Goal: Information Seeking & Learning: Learn about a topic

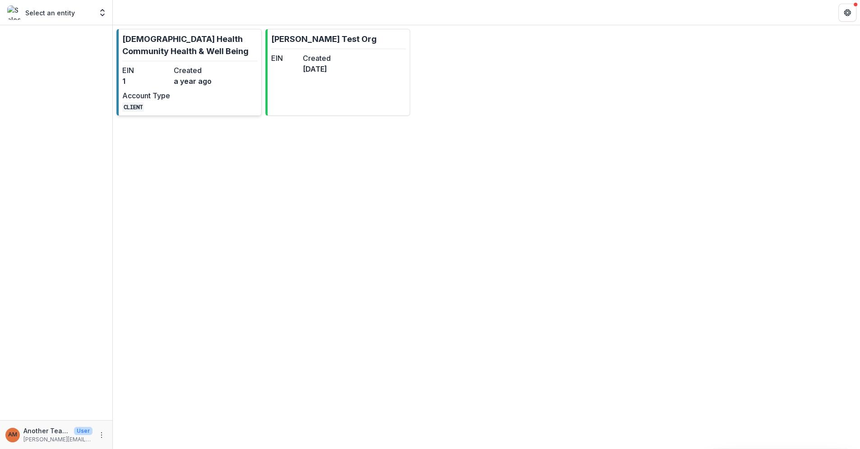
click at [164, 48] on p "[DEMOGRAPHIC_DATA] Health Community Health & Well Being" at bounding box center [189, 45] width 135 height 24
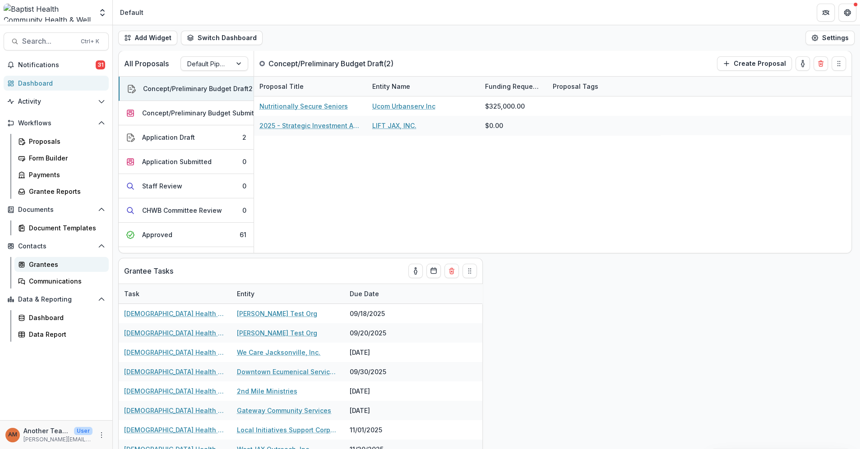
click at [42, 264] on div "Grantees" at bounding box center [65, 264] width 73 height 9
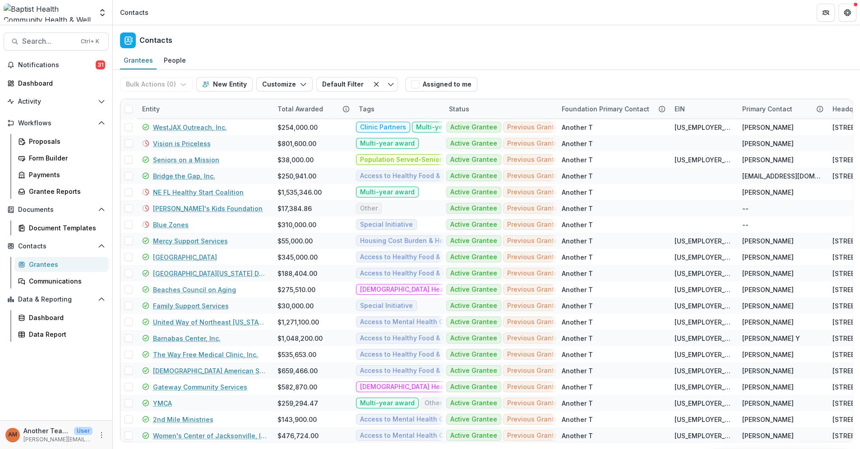
click at [167, 109] on div "Entity" at bounding box center [204, 108] width 135 height 19
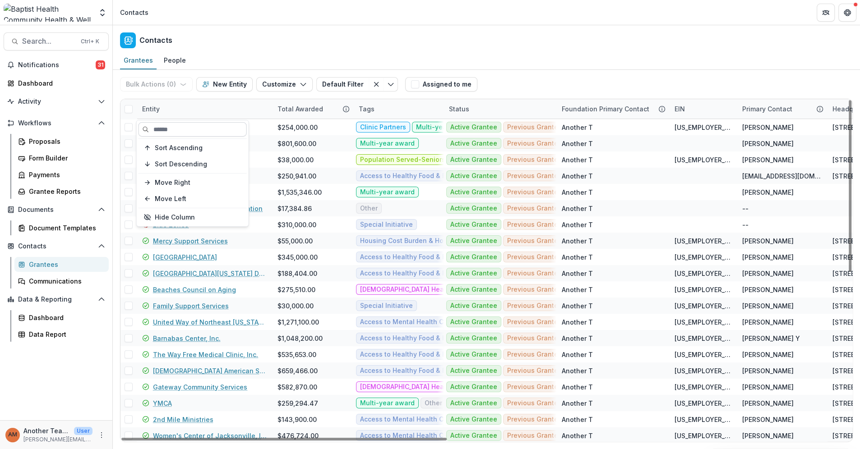
click at [158, 129] on input at bounding box center [193, 129] width 108 height 14
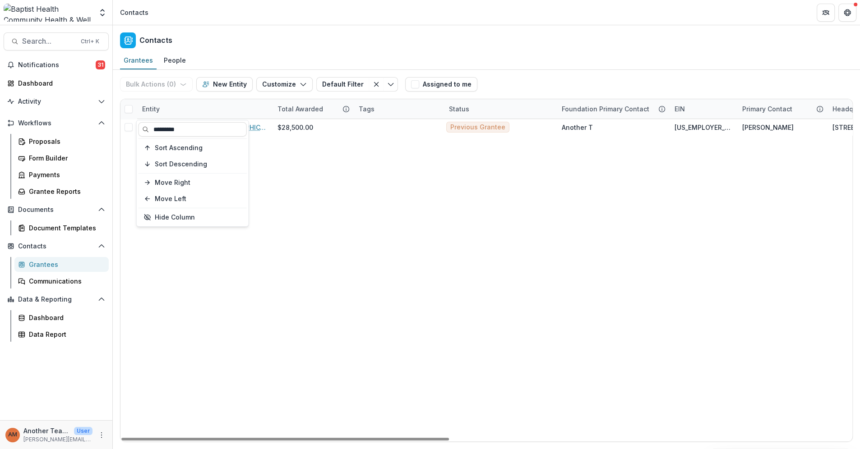
type input "*********"
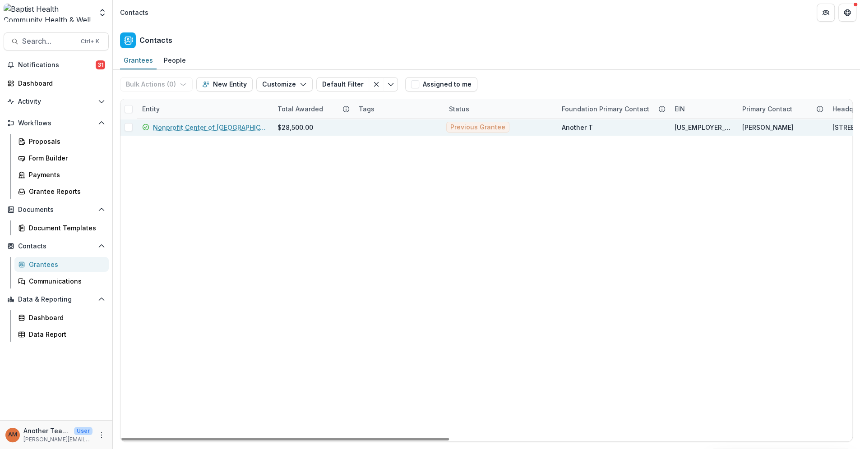
click at [199, 125] on link "Nonprofit Center of [GEOGRAPHIC_DATA][US_STATE]" at bounding box center [210, 127] width 114 height 9
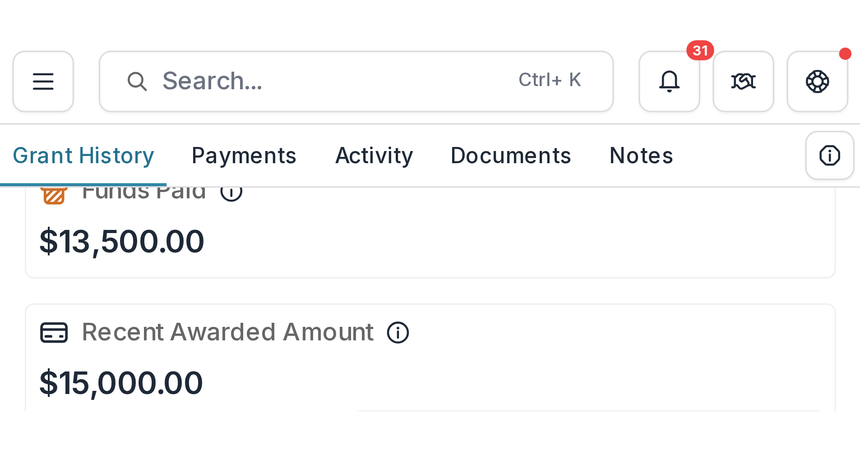
scroll to position [57, 0]
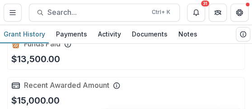
drag, startPoint x: 247, startPoint y: 100, endPoint x: 250, endPoint y: 111, distance: 12.0
click at [250, 109] on html "Skip to content Foundations [DEMOGRAPHIC_DATA] Health Community Health & Well B…" at bounding box center [126, 54] width 252 height 109
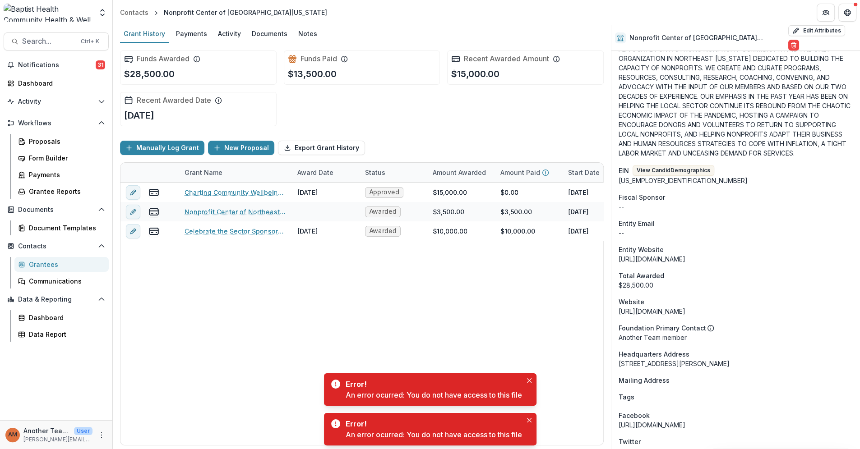
scroll to position [451, 0]
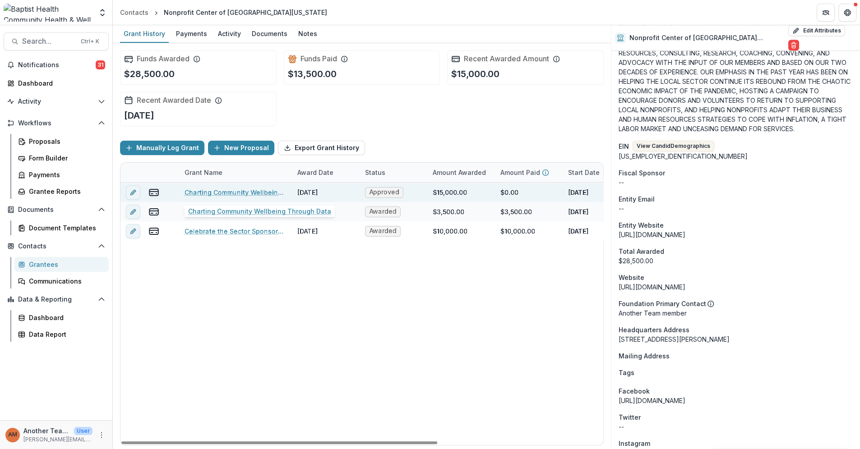
click at [248, 192] on link "Charting Community Wellbeing Through Data" at bounding box center [236, 192] width 102 height 9
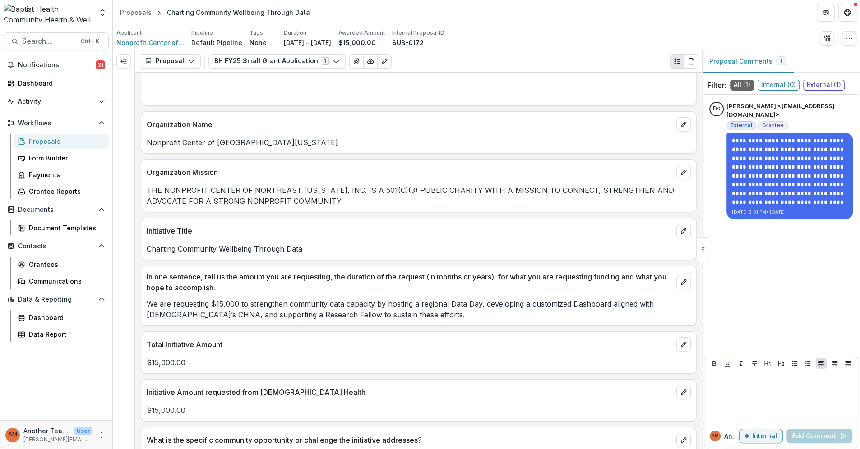
scroll to position [100, 0]
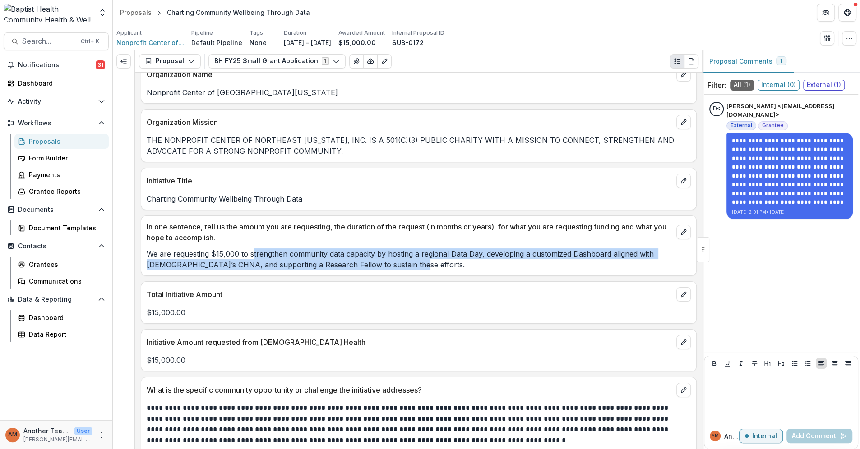
drag, startPoint x: 250, startPoint y: 253, endPoint x: 439, endPoint y: 265, distance: 189.0
click at [439, 265] on p "We are requesting $15,000 to strengthen community data capacity by hosting a re…" at bounding box center [419, 260] width 544 height 22
copy p "trengthen community data capacity by hosting a regional Data Day, developing a …"
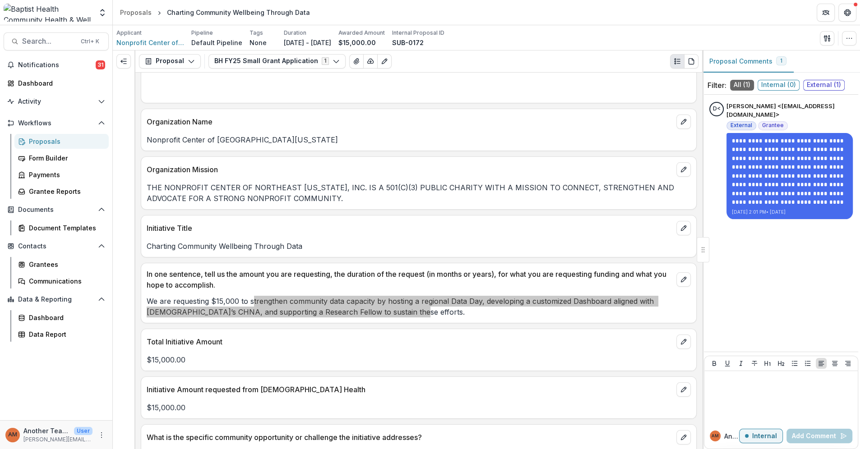
scroll to position [0, 0]
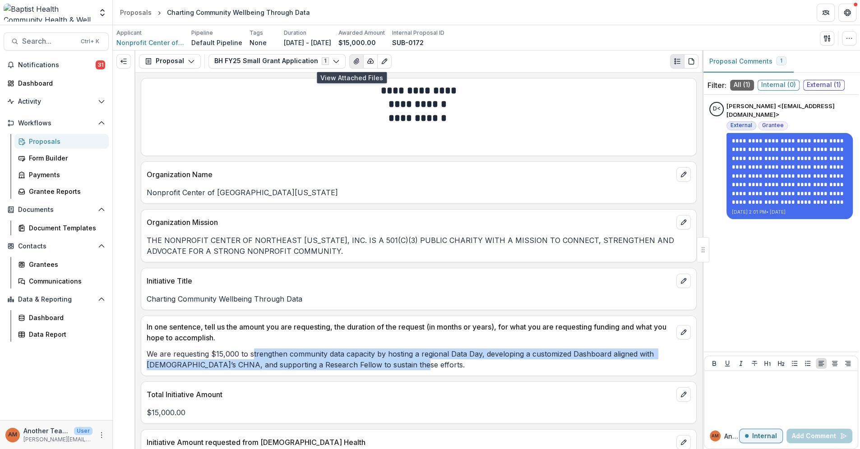
click at [354, 59] on icon "View Attached Files" at bounding box center [356, 61] width 5 height 5
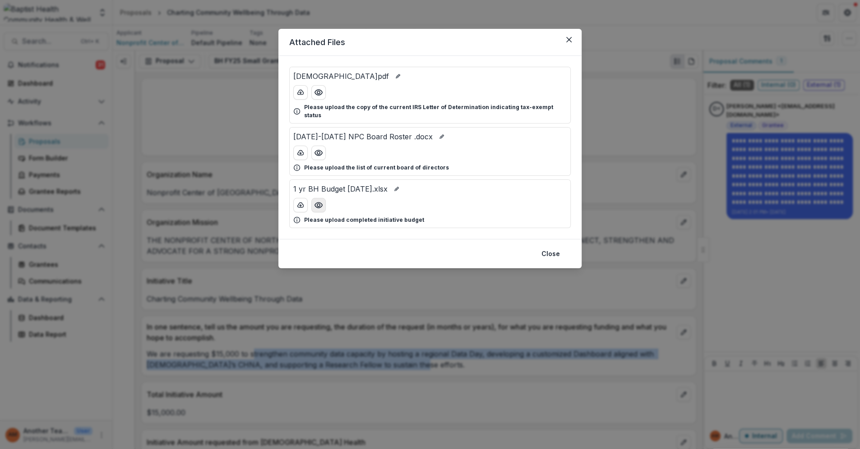
click at [317, 201] on icon "Preview 1 yr BH Budget 9.12.25.xlsx" at bounding box center [318, 205] width 9 height 9
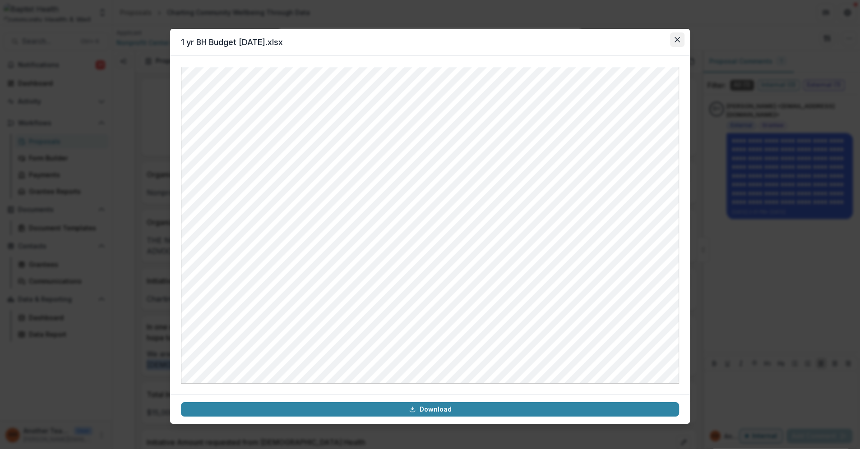
click at [677, 37] on icon "Close" at bounding box center [677, 39] width 5 height 5
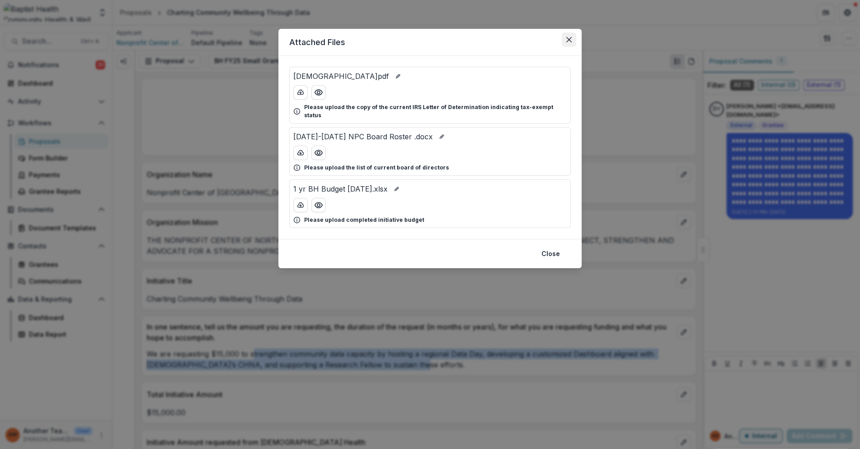
click at [569, 39] on icon "Close" at bounding box center [568, 39] width 5 height 5
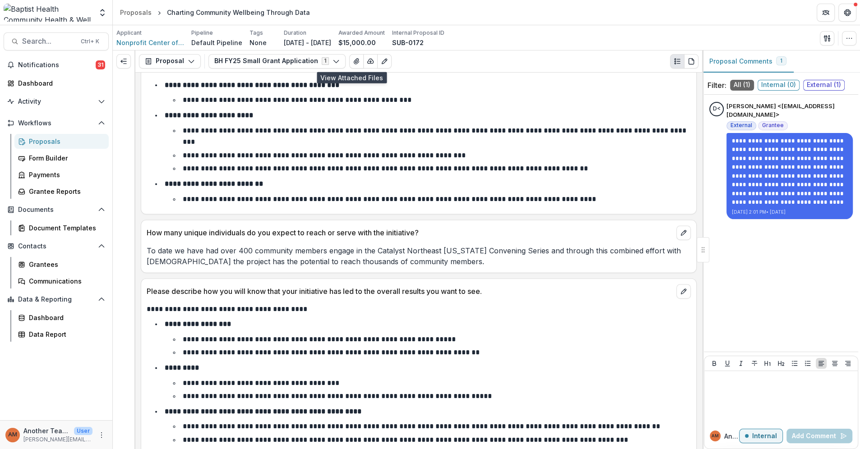
scroll to position [1303, 0]
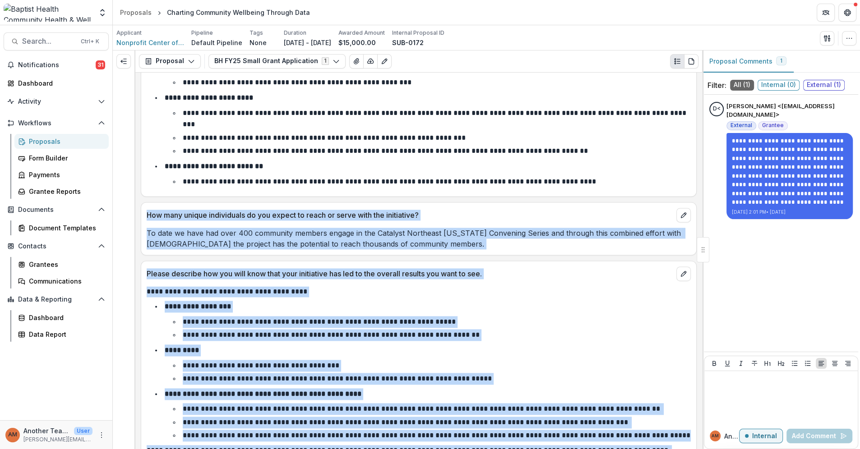
drag, startPoint x: 148, startPoint y: 193, endPoint x: 458, endPoint y: 435, distance: 392.9
click at [458, 435] on div "**********" at bounding box center [418, 261] width 567 height 377
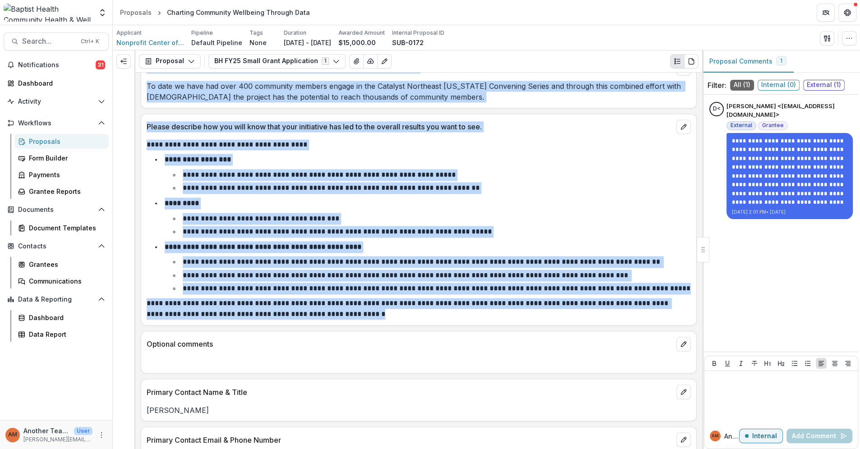
scroll to position [1454, 0]
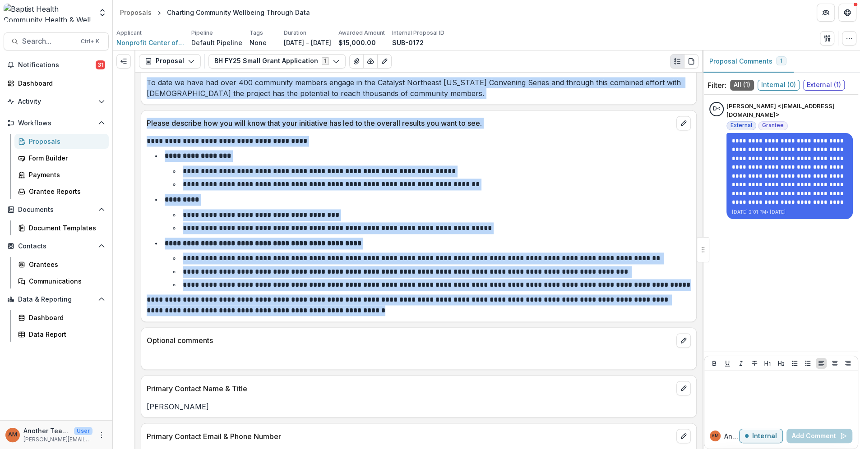
copy div "**********"
click at [230, 255] on p "**********" at bounding box center [422, 258] width 479 height 7
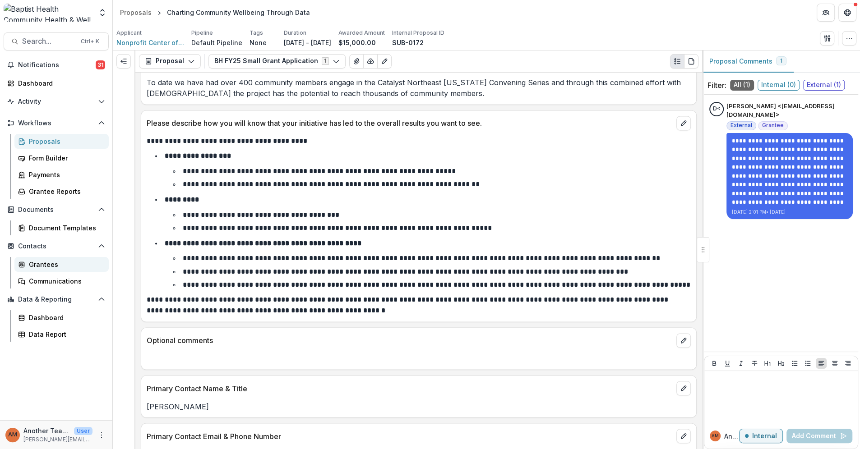
click at [44, 264] on div "Grantees" at bounding box center [65, 264] width 73 height 9
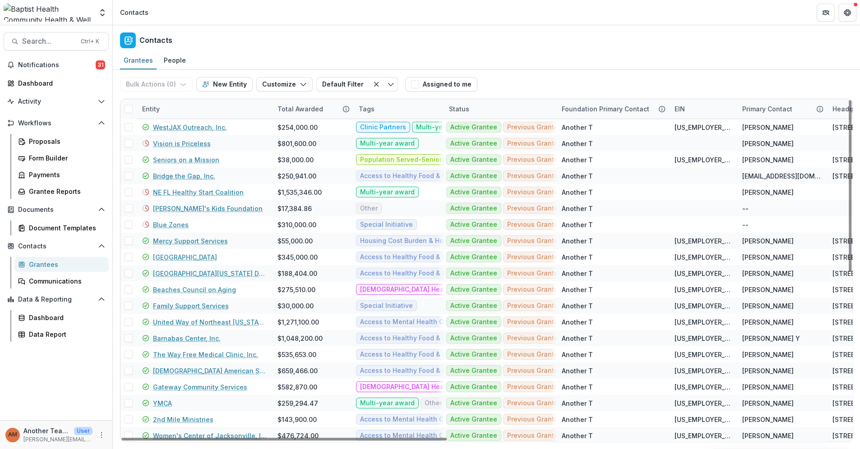
click at [167, 104] on div "Entity" at bounding box center [204, 108] width 135 height 19
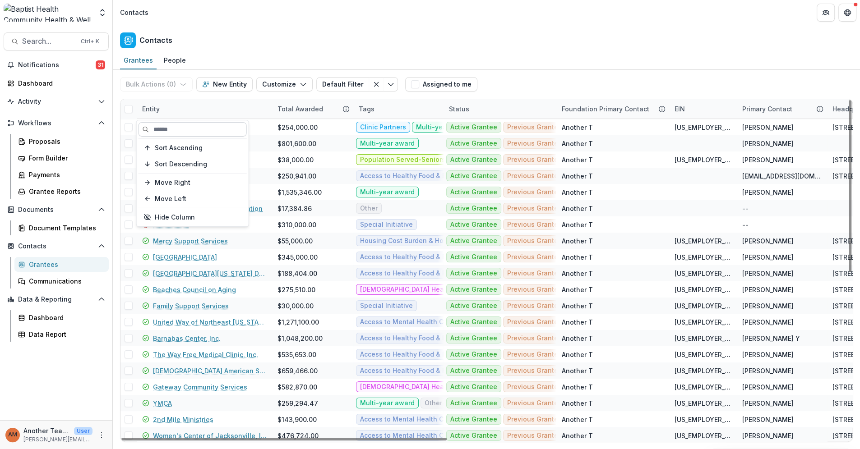
click at [167, 126] on input at bounding box center [193, 129] width 108 height 14
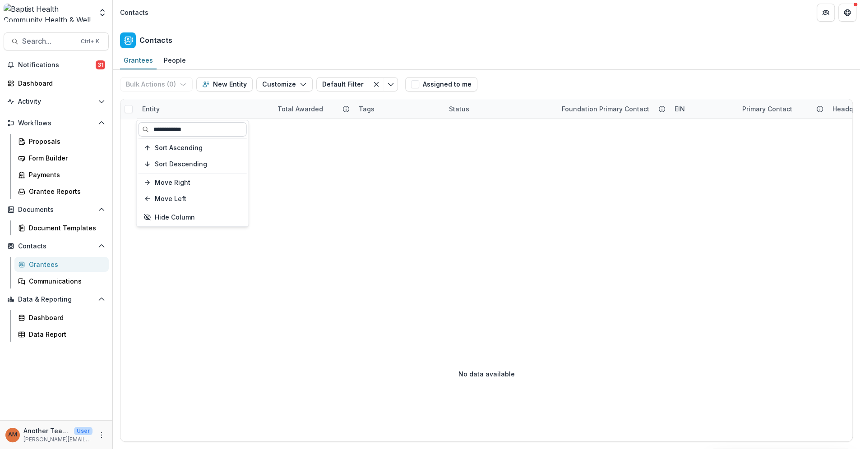
type input "**********"
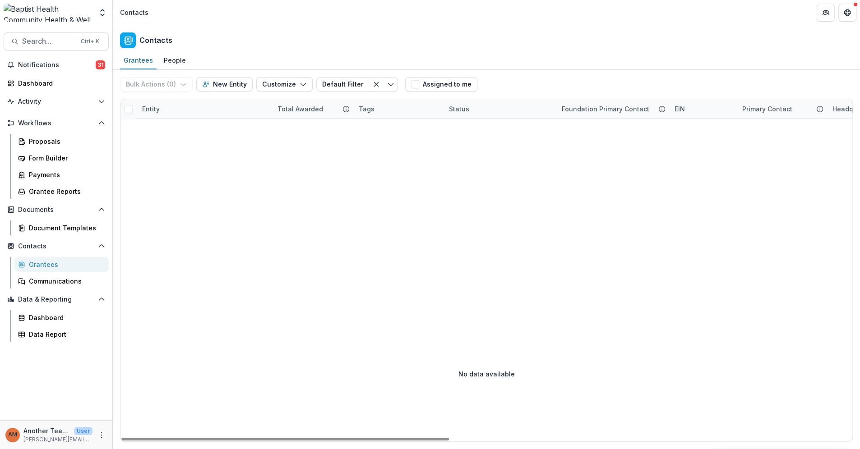
click at [149, 107] on div "Entity" at bounding box center [151, 108] width 28 height 9
click at [180, 129] on input "******" at bounding box center [193, 129] width 108 height 14
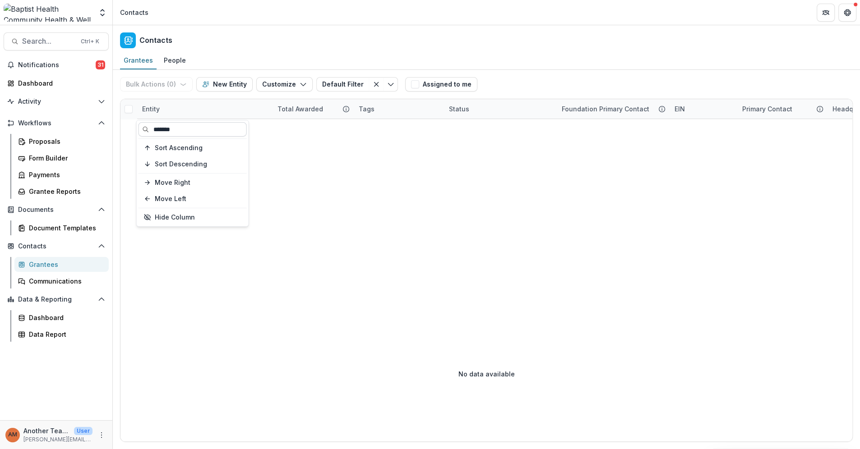
click at [179, 129] on input "******" at bounding box center [193, 129] width 108 height 14
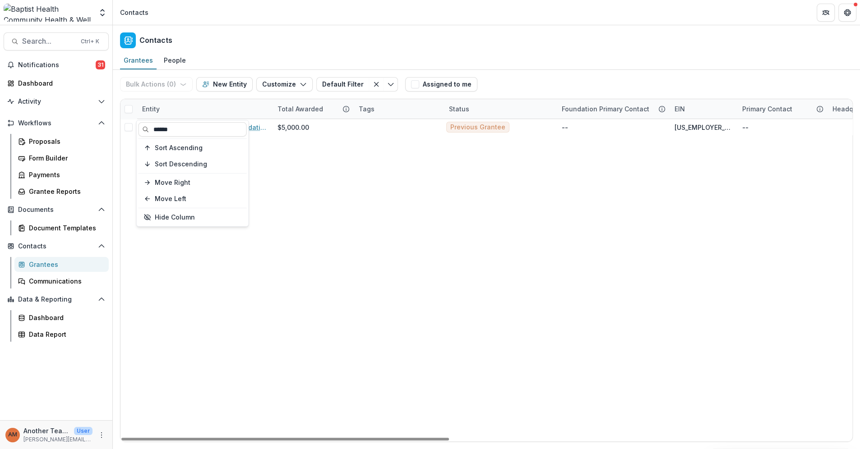
type input "*****"
click at [150, 111] on div "Entity" at bounding box center [151, 108] width 28 height 9
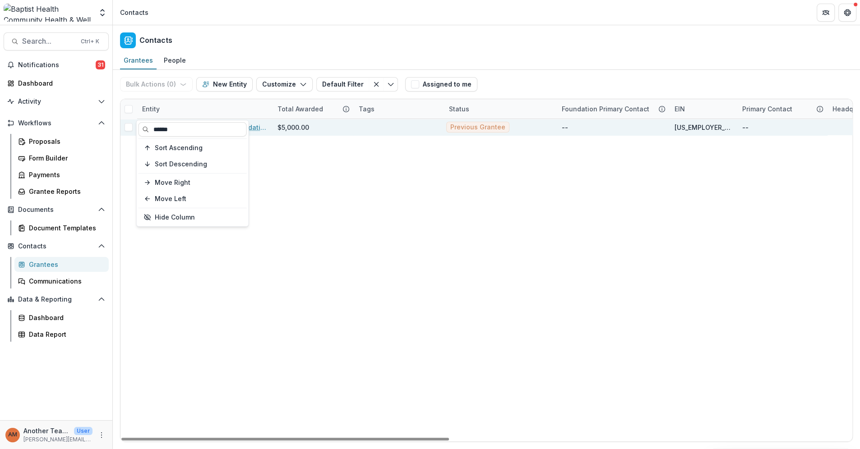
drag, startPoint x: 180, startPoint y: 131, endPoint x: 133, endPoint y: 127, distance: 47.5
click at [135, 136] on body "Skip to content Foundations [DEMOGRAPHIC_DATA] Health Community Health & Well B…" at bounding box center [430, 224] width 860 height 449
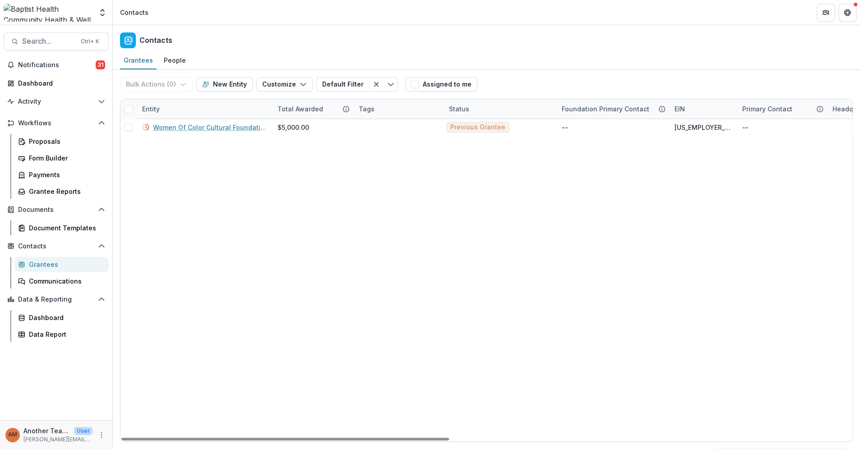
click at [34, 269] on div "Grantees" at bounding box center [65, 264] width 73 height 9
click at [83, 227] on div "Document Templates" at bounding box center [65, 227] width 73 height 9
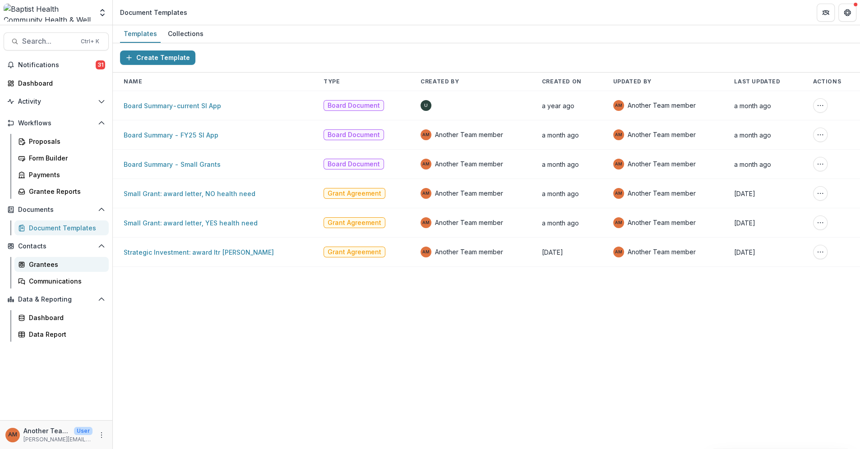
click at [50, 264] on div "Grantees" at bounding box center [65, 264] width 73 height 9
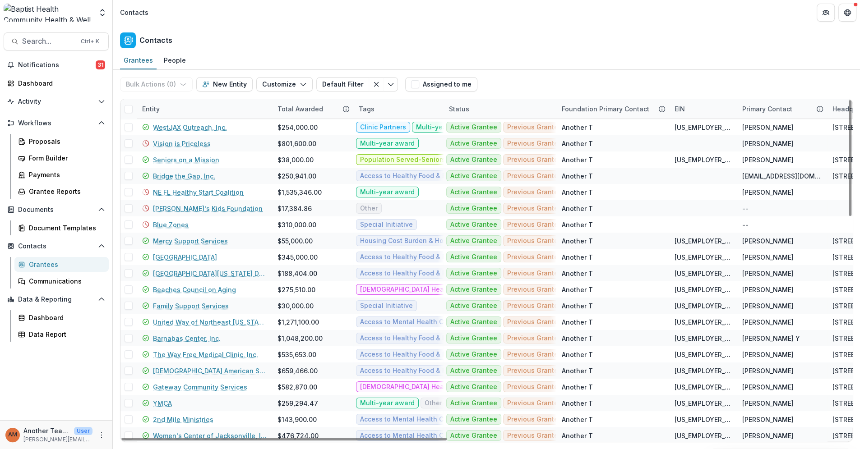
click at [163, 107] on div "Entity" at bounding box center [151, 108] width 28 height 9
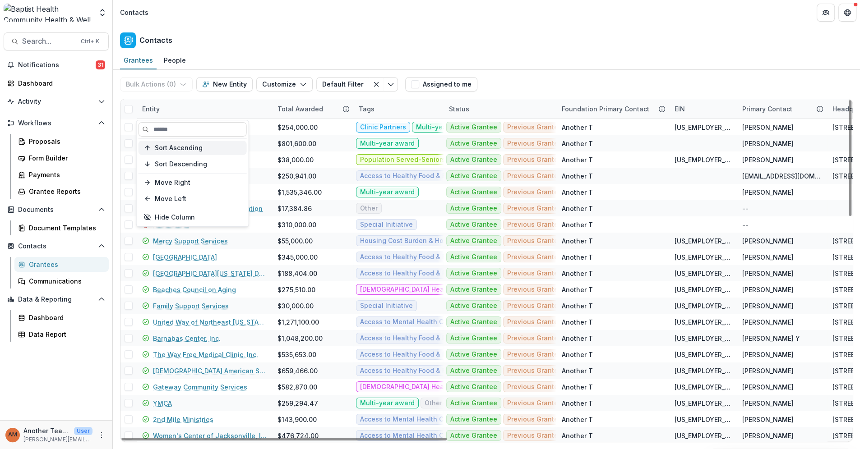
click at [173, 146] on span "Sort Ascending" at bounding box center [179, 148] width 48 height 8
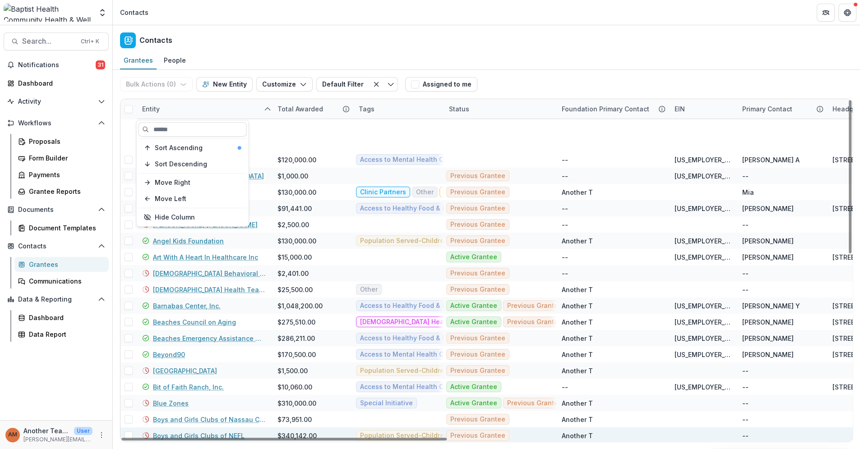
scroll to position [200, 0]
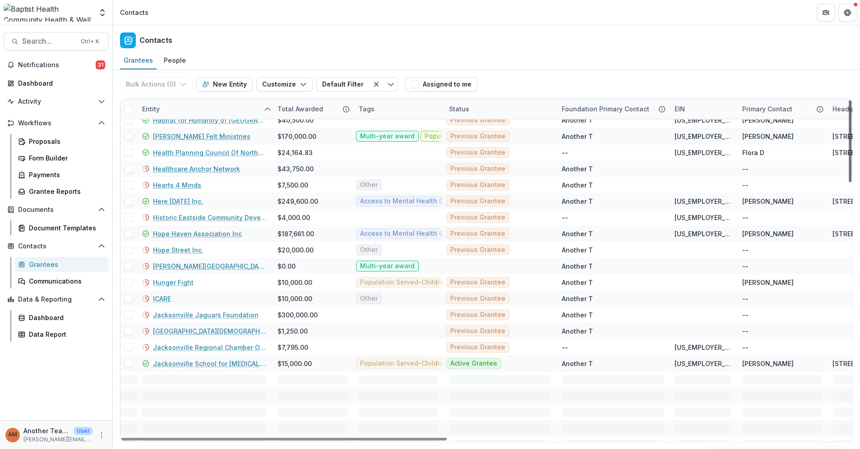
drag, startPoint x: 849, startPoint y: 177, endPoint x: 835, endPoint y: 393, distance: 216.2
click at [849, 182] on div at bounding box center [850, 141] width 3 height 82
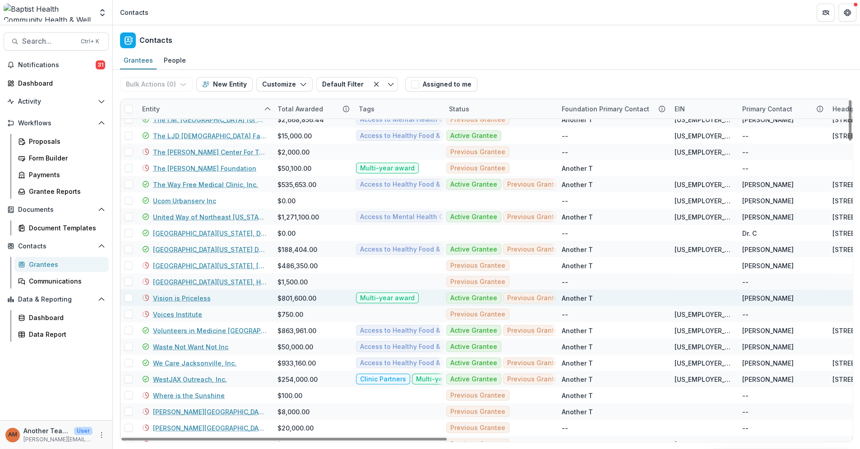
scroll to position [2434, 0]
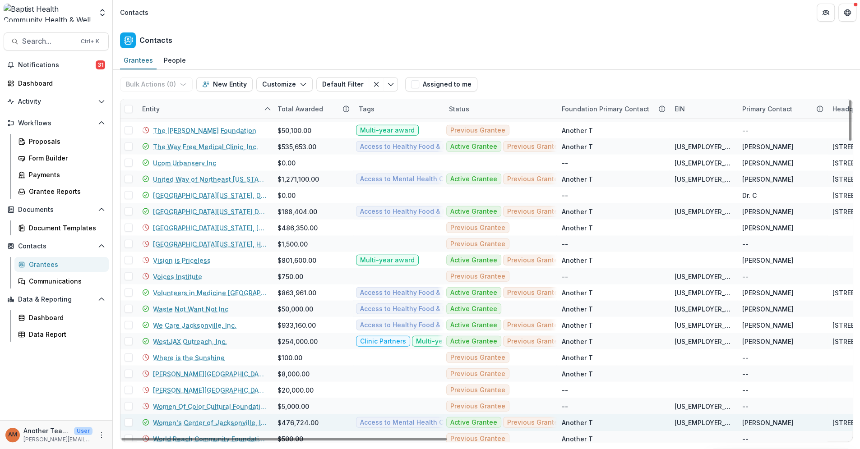
click at [218, 422] on link "Women's Center of Jacksonville, Inc" at bounding box center [210, 422] width 114 height 9
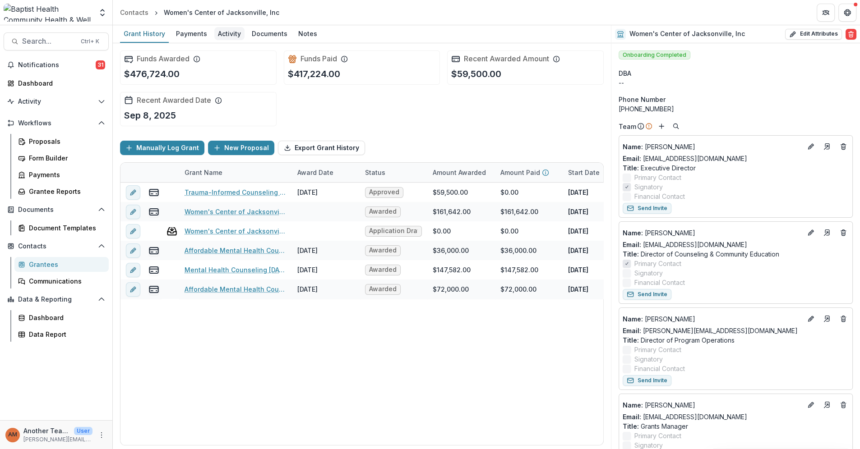
click at [223, 31] on div "Activity" at bounding box center [229, 33] width 30 height 13
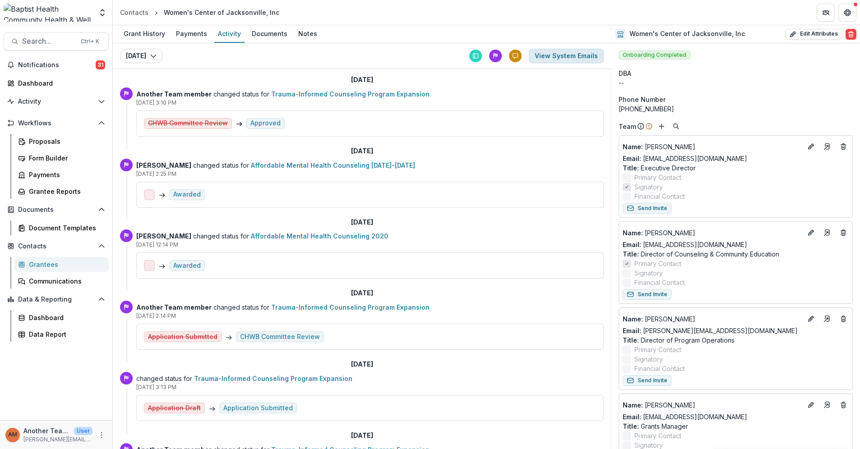
click at [567, 58] on button "View System Emails" at bounding box center [566, 56] width 75 height 14
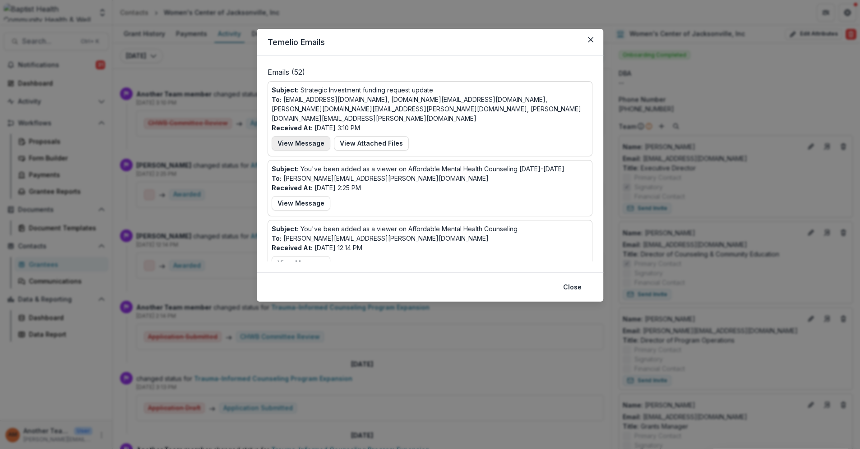
click at [303, 136] on button "View Message" at bounding box center [301, 143] width 59 height 14
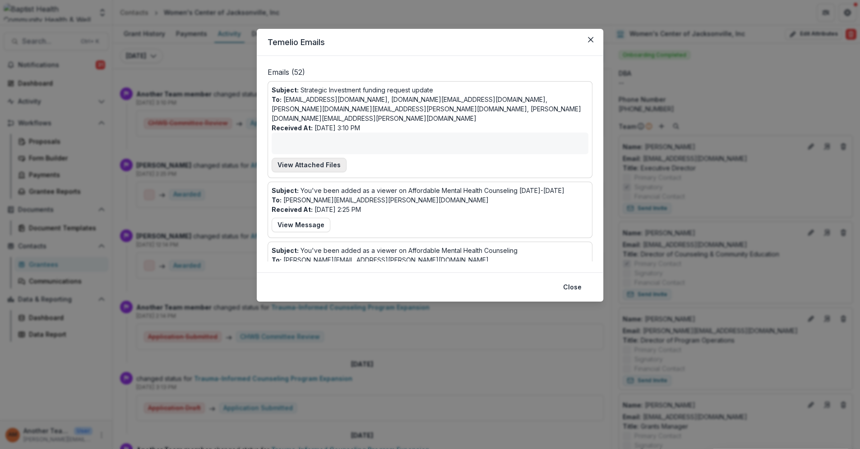
click at [295, 158] on button "View Attached Files" at bounding box center [309, 165] width 75 height 14
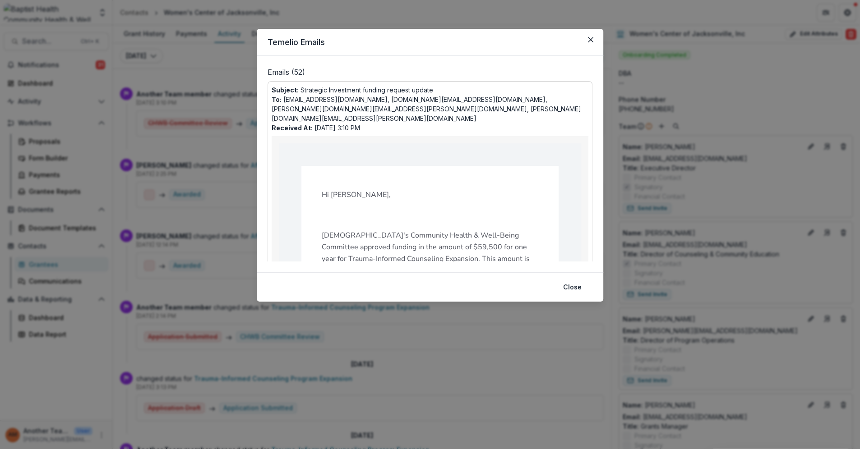
click at [598, 298] on footer "Close" at bounding box center [430, 287] width 347 height 29
drag, startPoint x: 591, startPoint y: 40, endPoint x: 604, endPoint y: 40, distance: 13.1
click at [591, 40] on icon "Close" at bounding box center [590, 39] width 5 height 5
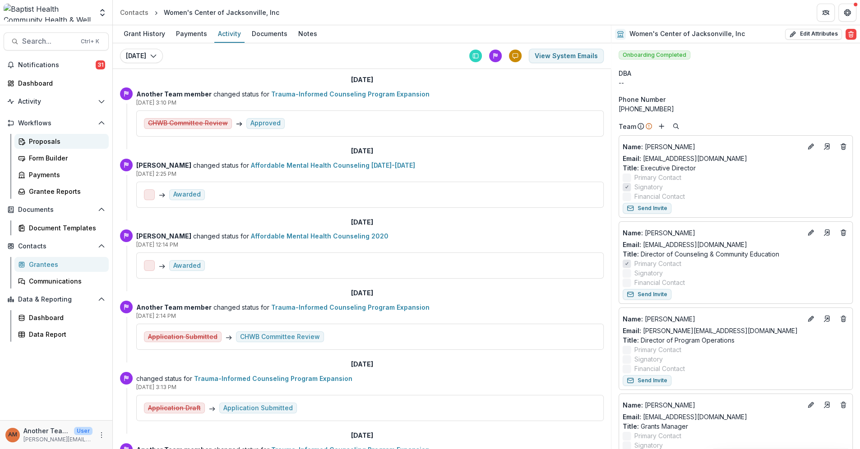
click at [47, 141] on div "Proposals" at bounding box center [65, 141] width 73 height 9
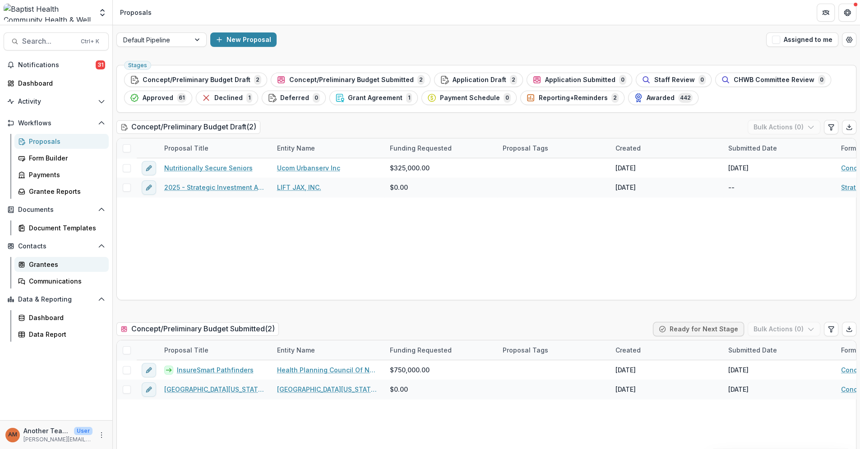
click at [42, 261] on div "Grantees" at bounding box center [65, 264] width 73 height 9
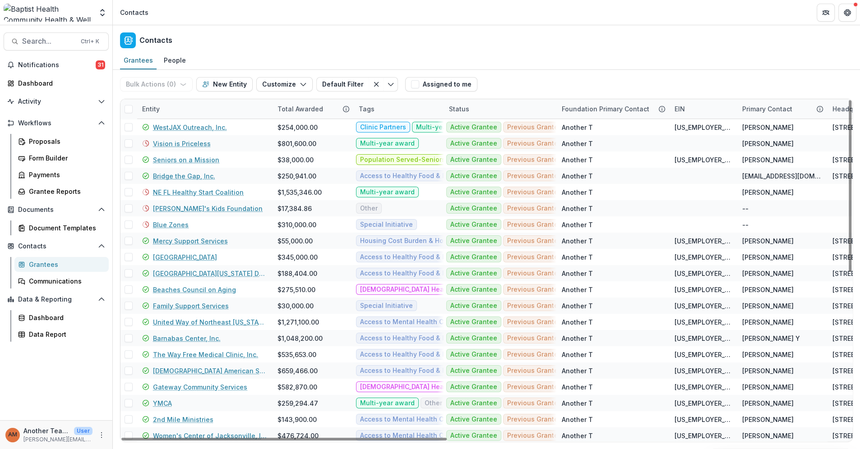
click at [146, 108] on div "Entity" at bounding box center [151, 108] width 28 height 9
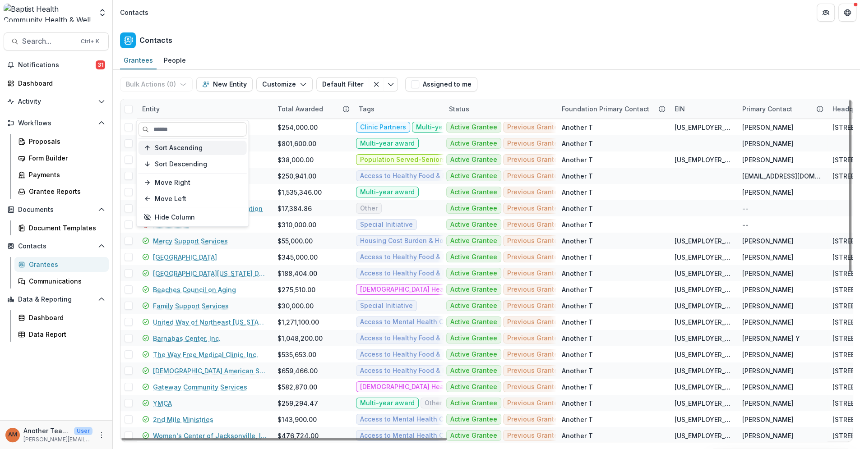
click at [176, 149] on span "Sort Ascending" at bounding box center [179, 148] width 48 height 8
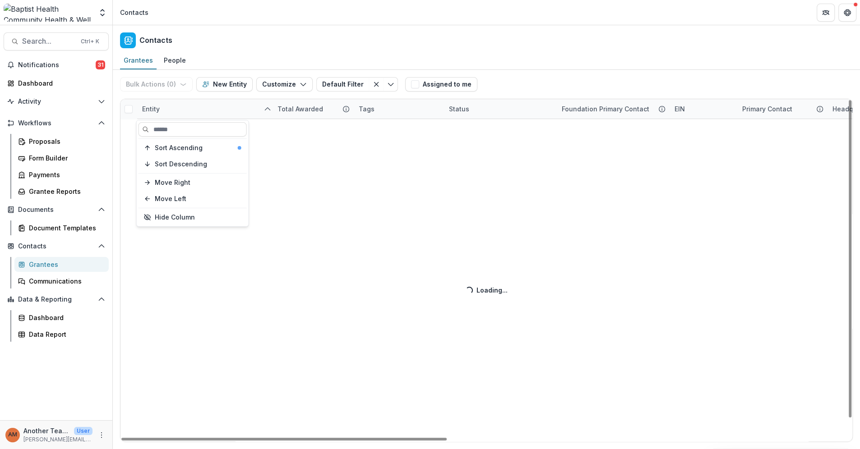
click at [279, 21] on header "Contacts" at bounding box center [486, 12] width 747 height 25
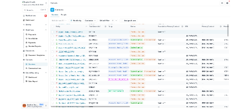
scroll to position [1633, 0]
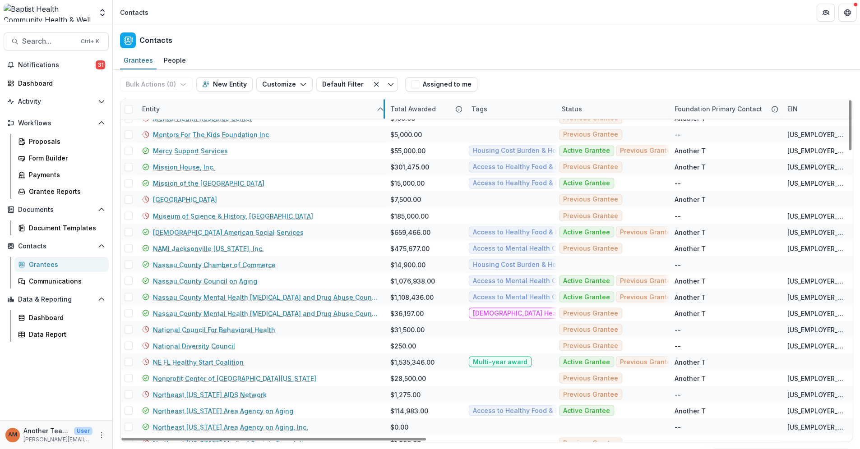
drag, startPoint x: 271, startPoint y: 109, endPoint x: 384, endPoint y: 119, distance: 113.2
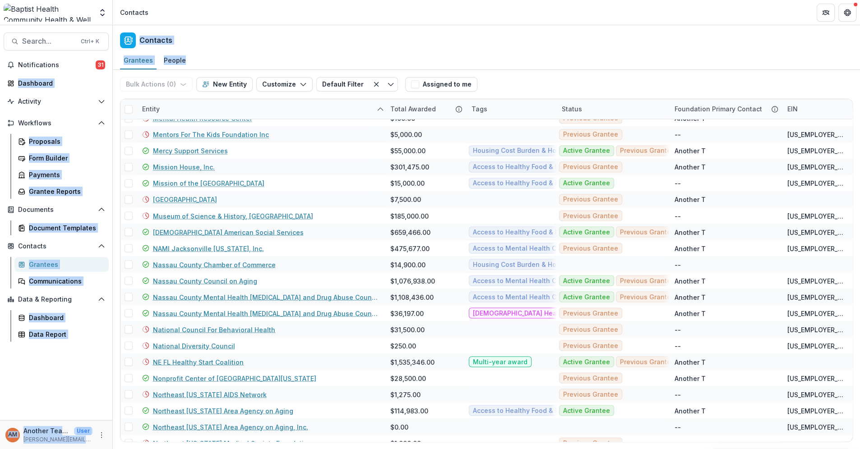
drag, startPoint x: 726, startPoint y: 37, endPoint x: 879, endPoint y: 61, distance: 154.8
click at [860, 61] on html "Skip to content Foundations [DEMOGRAPHIC_DATA] Health Community Health & Well B…" at bounding box center [430, 224] width 860 height 449
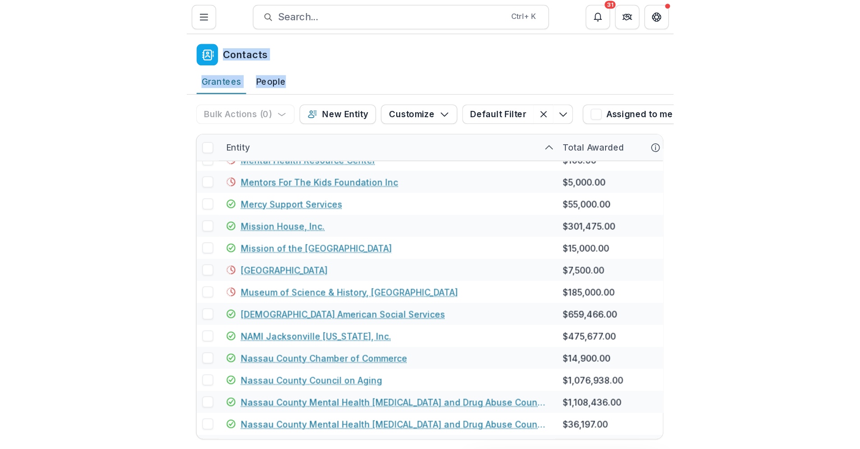
scroll to position [0, 0]
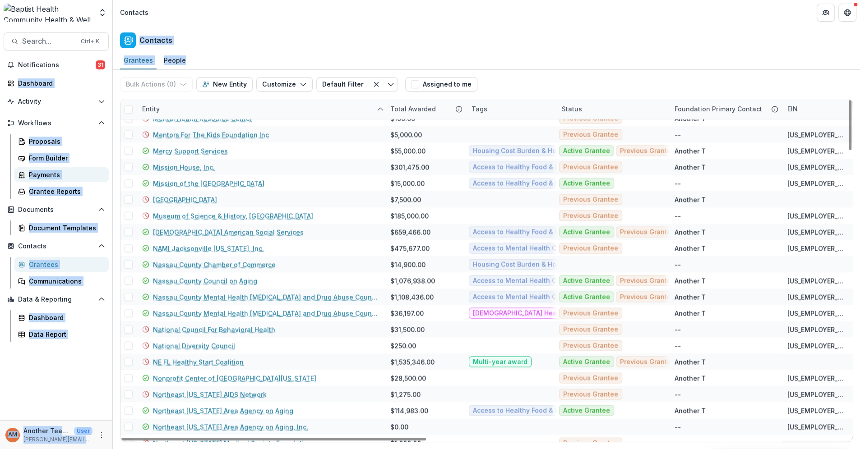
click at [72, 170] on div "Payments" at bounding box center [65, 174] width 73 height 9
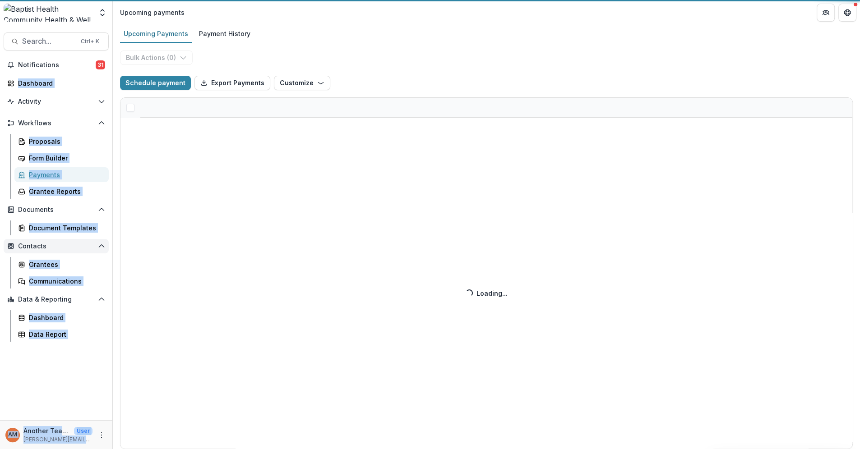
select select "******"
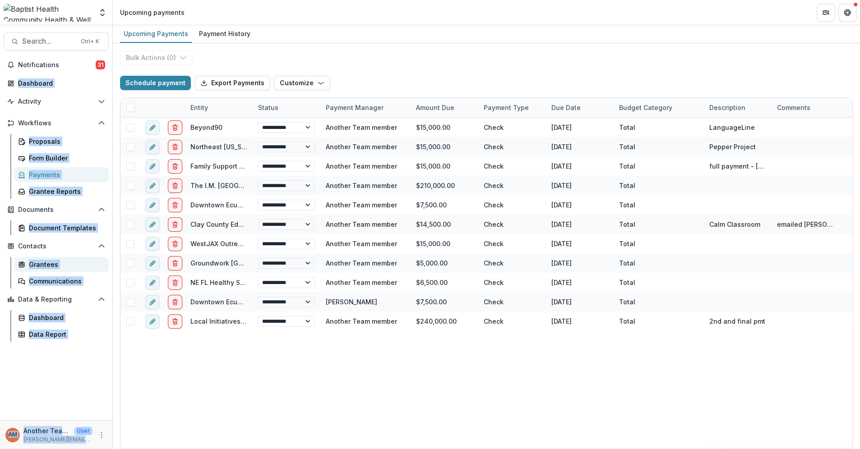
click at [56, 268] on div "Grantees" at bounding box center [65, 264] width 73 height 9
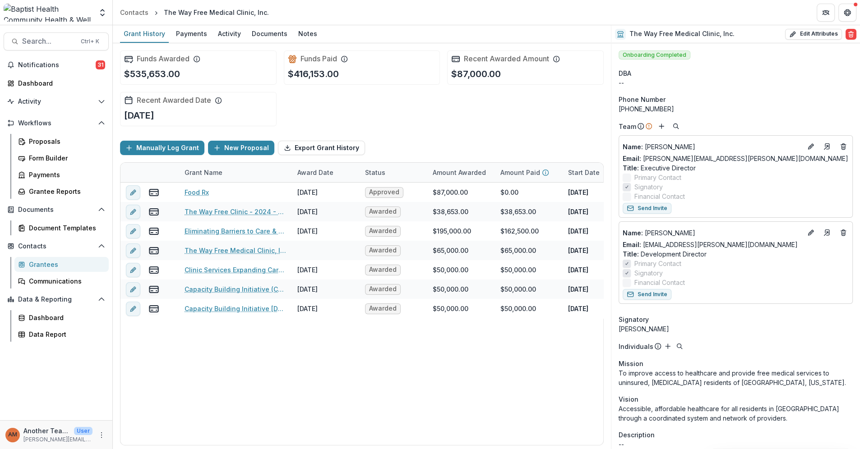
click at [41, 264] on div "Grantees" at bounding box center [65, 264] width 73 height 9
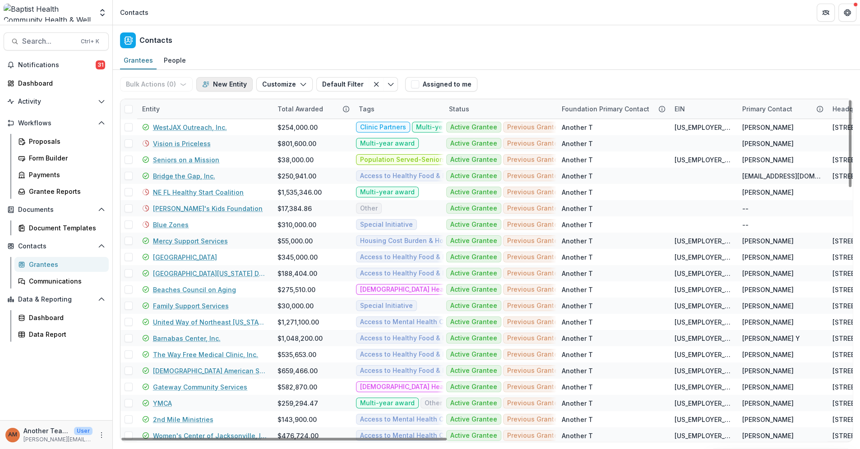
click at [217, 80] on button "New Entity" at bounding box center [224, 84] width 56 height 14
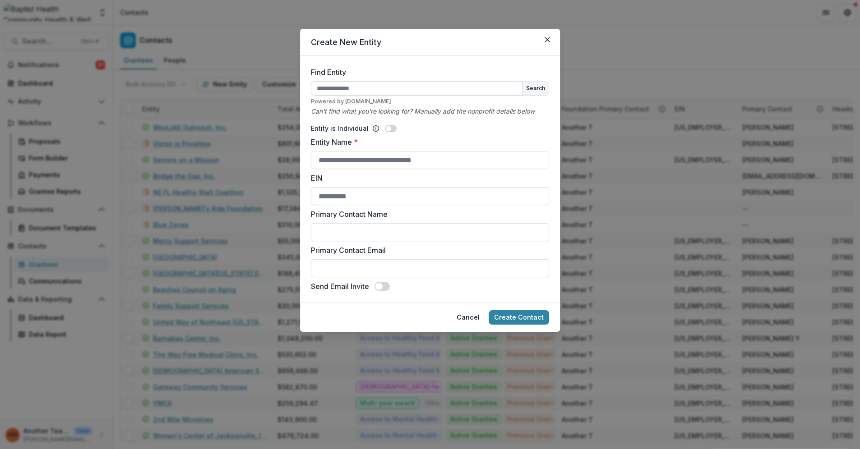
click at [331, 88] on input "Find Entity" at bounding box center [417, 88] width 212 height 14
type input "**********"
click at [536, 87] on button "Search" at bounding box center [536, 89] width 26 height 14
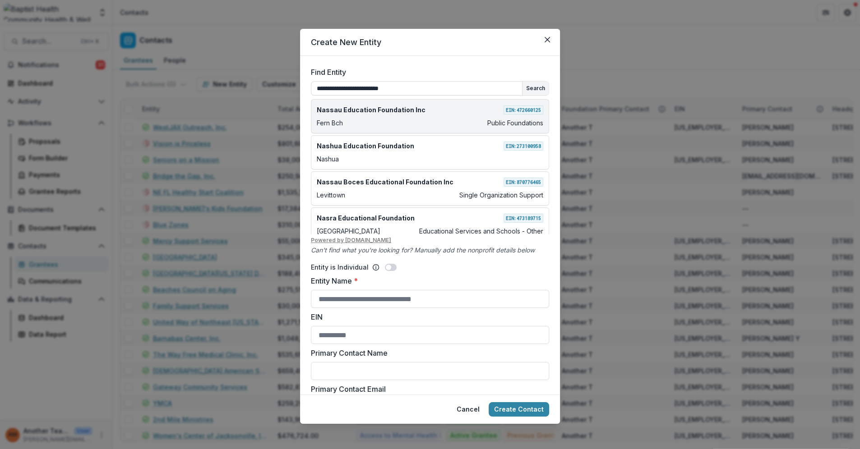
click at [405, 116] on div "Nassau Education Foundation Inc EIN: [US_EMPLOYER_IDENTIFICATION_NUMBER] Fern B…" at bounding box center [430, 116] width 238 height 34
type input "**********"
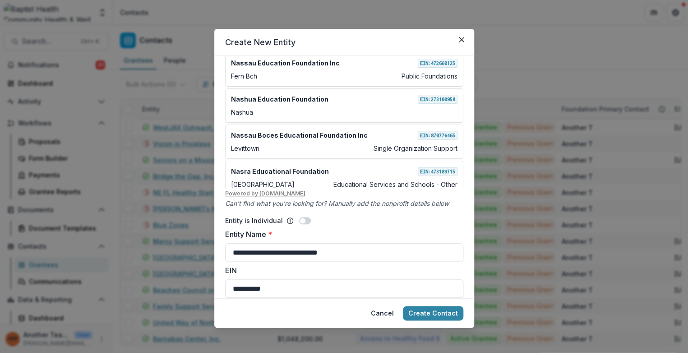
scroll to position [46, 0]
click at [460, 39] on icon "Close" at bounding box center [460, 39] width 5 height 5
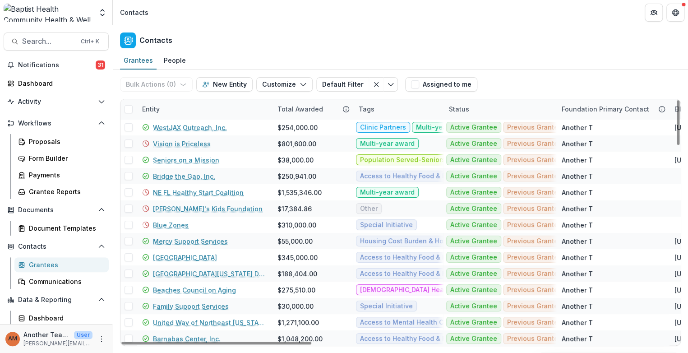
click at [173, 108] on div "Entity" at bounding box center [204, 108] width 135 height 19
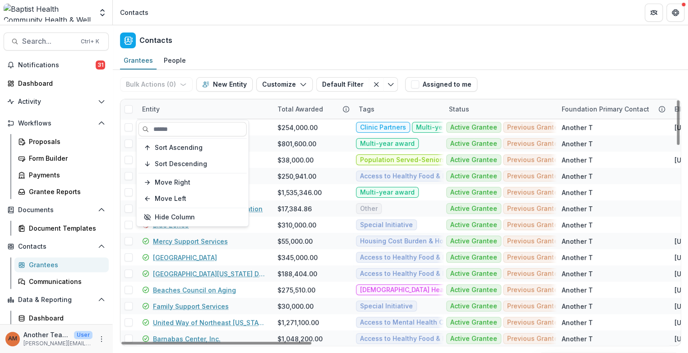
drag, startPoint x: 178, startPoint y: 149, endPoint x: 196, endPoint y: 120, distance: 33.9
click at [177, 148] on span "Sort Ascending" at bounding box center [179, 148] width 48 height 8
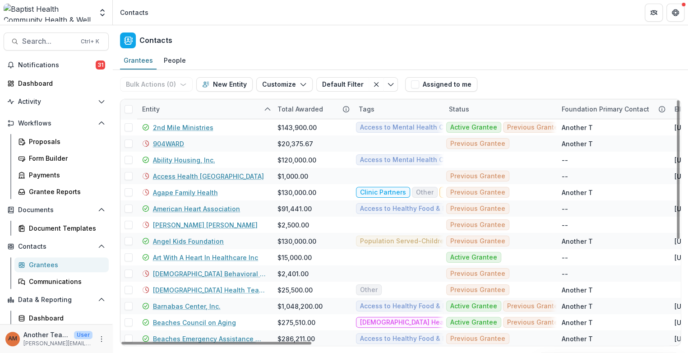
click at [268, 34] on div "Contacts" at bounding box center [400, 38] width 575 height 27
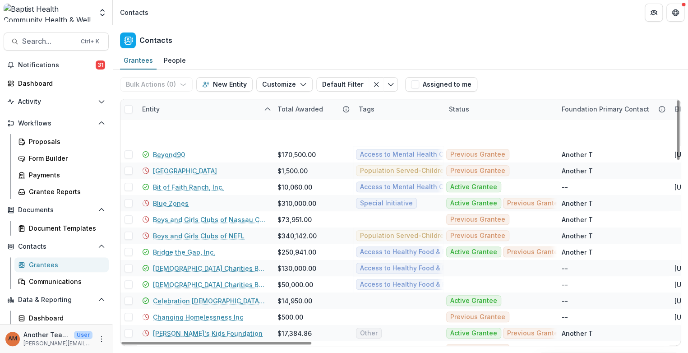
scroll to position [401, 0]
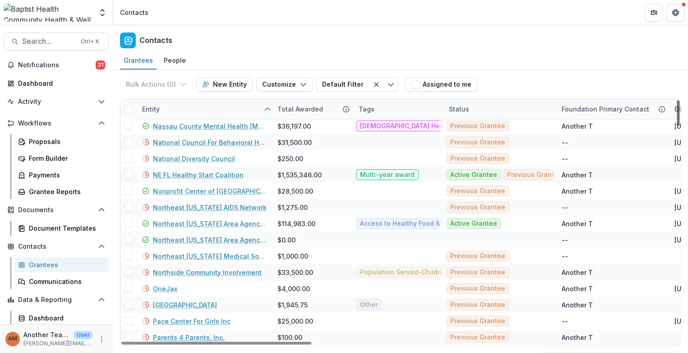
drag, startPoint x: 678, startPoint y: 225, endPoint x: 655, endPoint y: 372, distance: 149.3
click at [677, 126] on div at bounding box center [678, 113] width 3 height 26
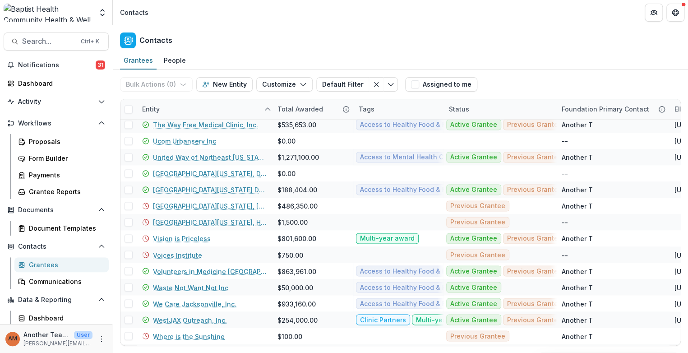
scroll to position [2600, 0]
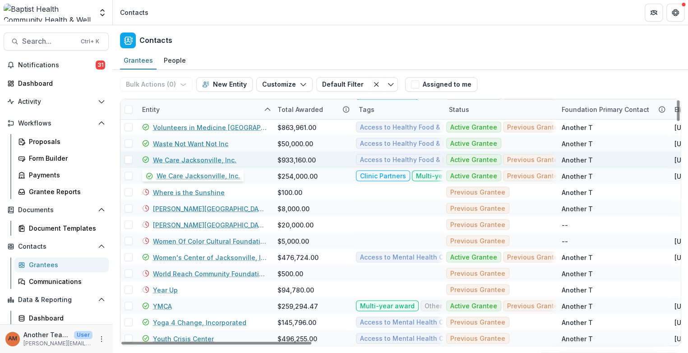
click at [165, 158] on link "We Care Jacksonville, Inc." at bounding box center [194, 159] width 83 height 9
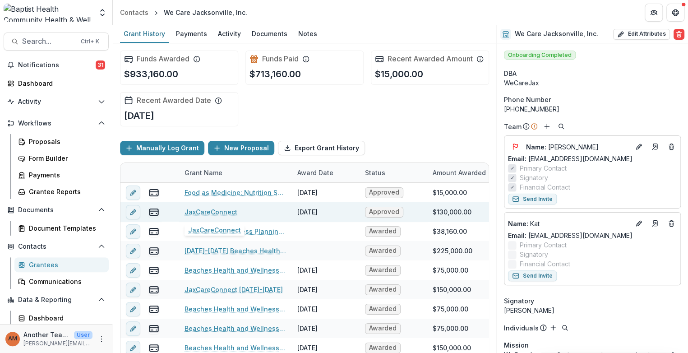
click at [214, 209] on link "JaxCareConnect" at bounding box center [211, 211] width 53 height 9
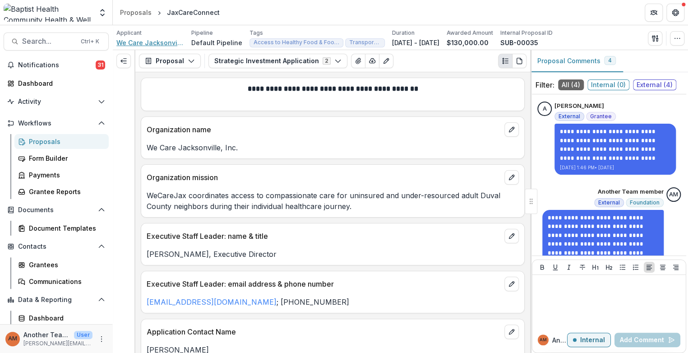
click at [161, 41] on span "We Care Jacksonville, Inc." at bounding box center [150, 42] width 68 height 9
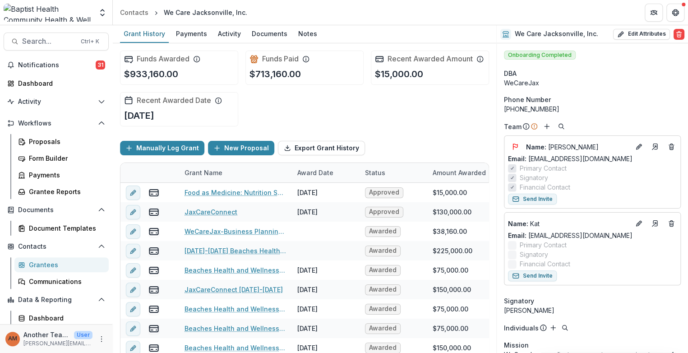
click at [35, 263] on div "Grantees" at bounding box center [65, 264] width 73 height 9
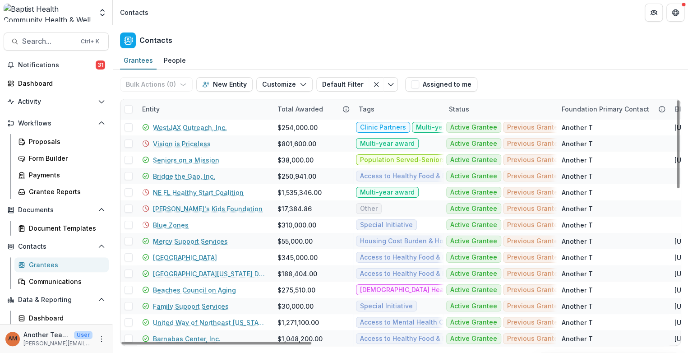
click at [168, 105] on div "Entity" at bounding box center [204, 108] width 135 height 19
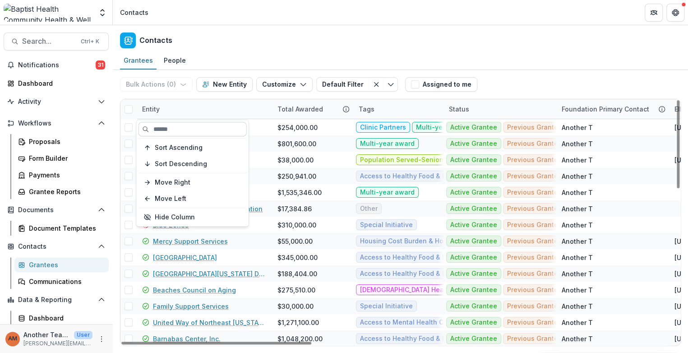
click at [167, 126] on input at bounding box center [193, 129] width 108 height 14
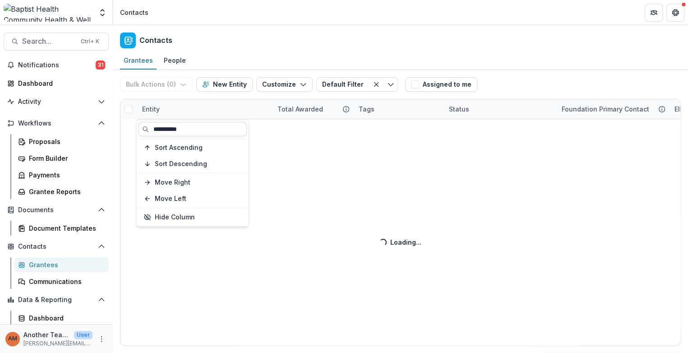
type input "**********"
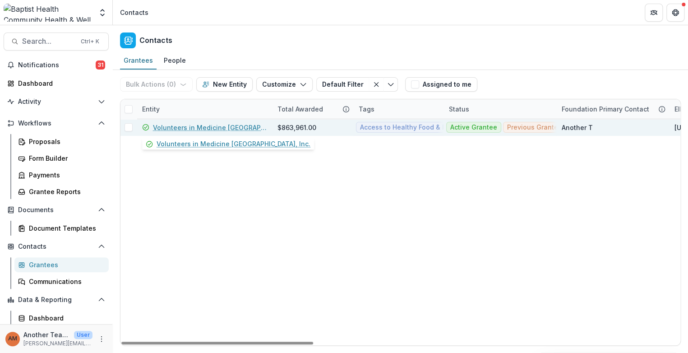
click at [172, 125] on link "Volunteers in Medicine [GEOGRAPHIC_DATA], Inc." at bounding box center [210, 127] width 114 height 9
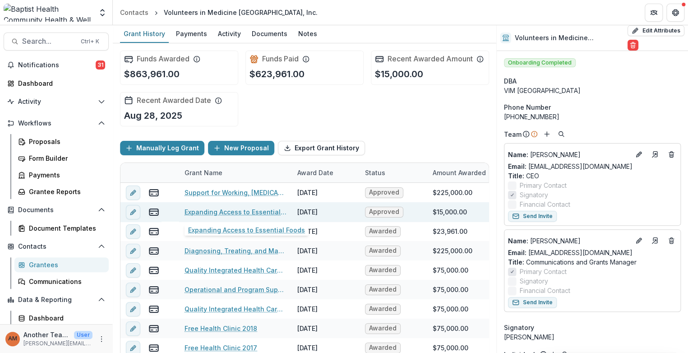
click at [227, 211] on link "Expanding Access to Essential Foods" at bounding box center [236, 211] width 102 height 9
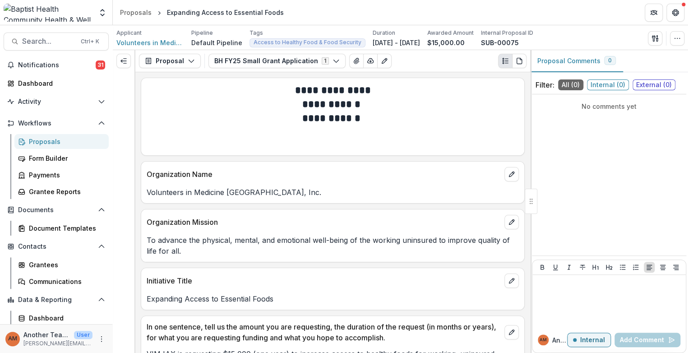
click at [45, 140] on div "Proposals" at bounding box center [65, 141] width 73 height 9
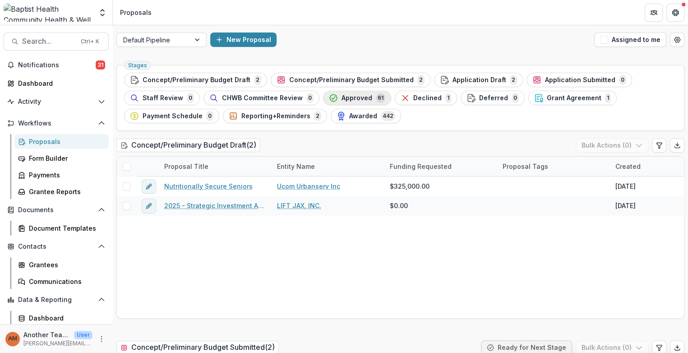
click at [356, 98] on span "Approved" at bounding box center [357, 98] width 31 height 8
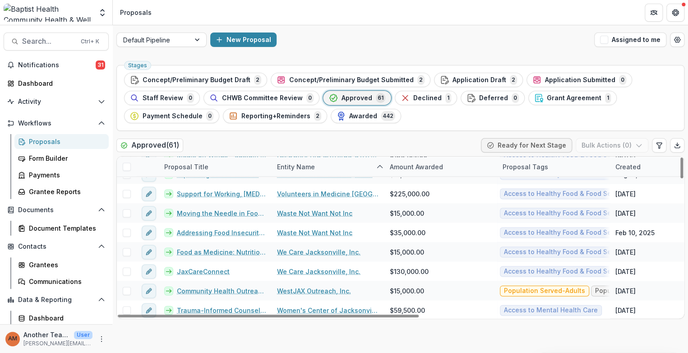
scroll to position [941, 0]
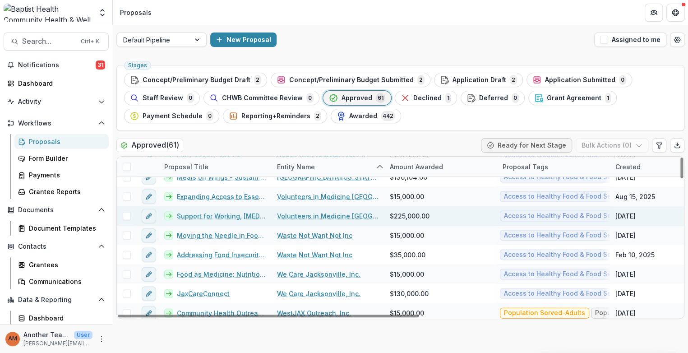
click at [235, 214] on link "Support for Working, [MEDICAL_DATA] Patients (Food, MH, Transpo)" at bounding box center [221, 215] width 89 height 9
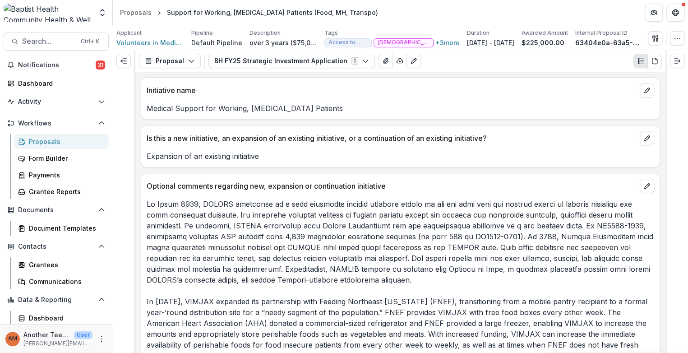
scroll to position [340, 0]
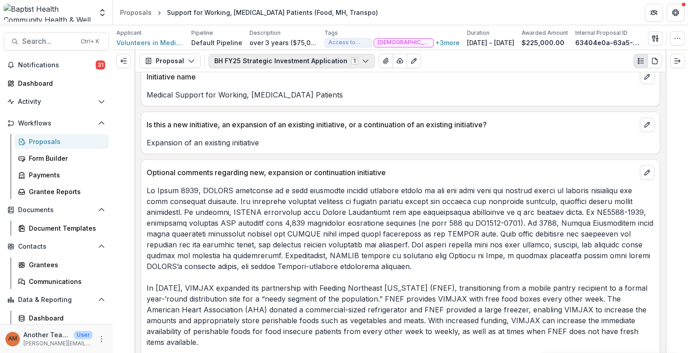
click at [362, 59] on icon "button" at bounding box center [365, 60] width 7 height 7
click at [382, 60] on icon "View Attached Files" at bounding box center [385, 60] width 7 height 7
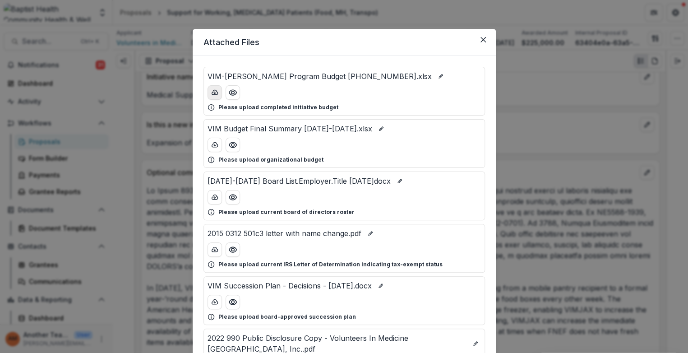
click at [213, 91] on icon "download-button" at bounding box center [214, 92] width 7 height 7
click at [481, 37] on icon "Close" at bounding box center [483, 39] width 5 height 5
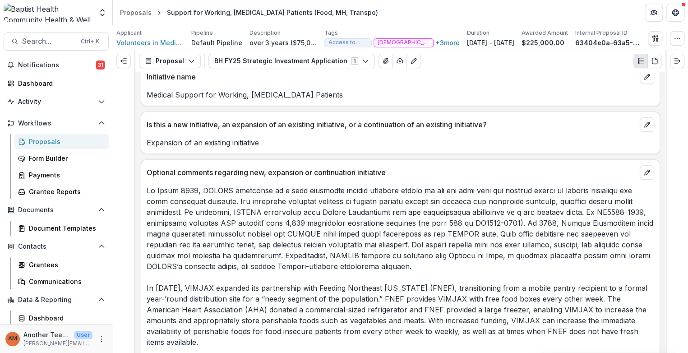
click at [42, 142] on div "Proposals" at bounding box center [65, 141] width 73 height 9
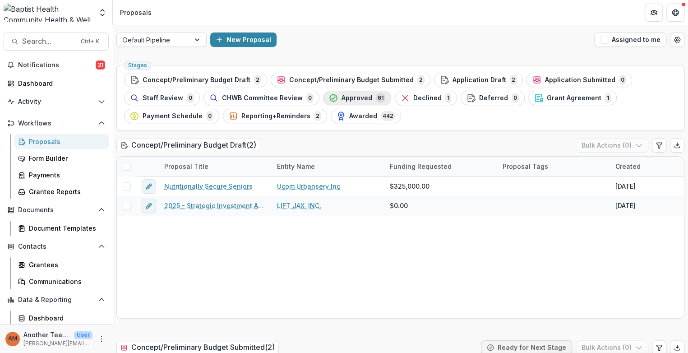
click at [342, 97] on span "Approved" at bounding box center [357, 98] width 31 height 8
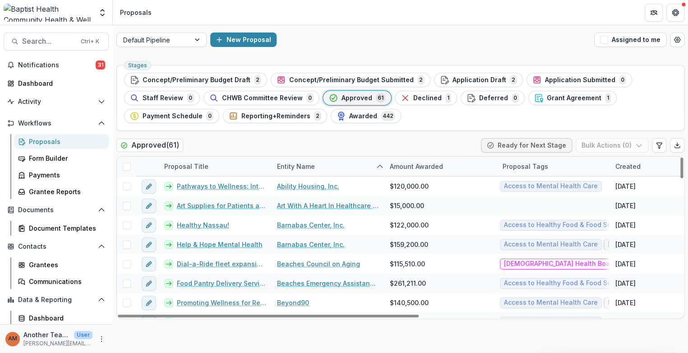
scroll to position [200, 0]
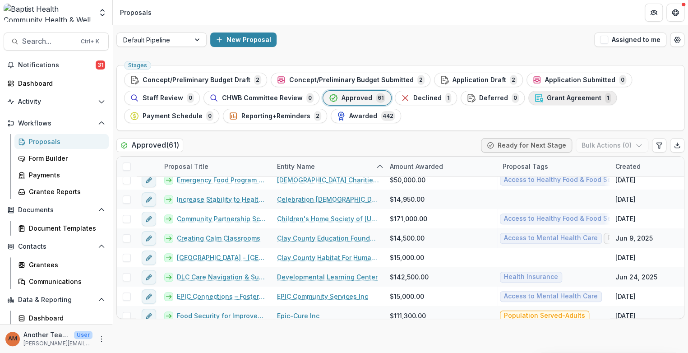
click at [564, 98] on span "Grant Agreement" at bounding box center [574, 98] width 55 height 8
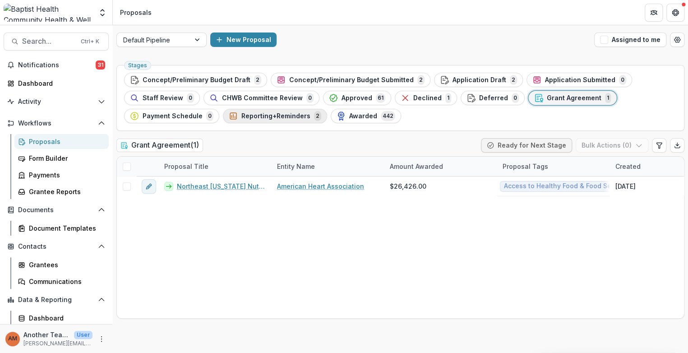
click at [272, 117] on span "Reporting+Reminders" at bounding box center [275, 116] width 69 height 8
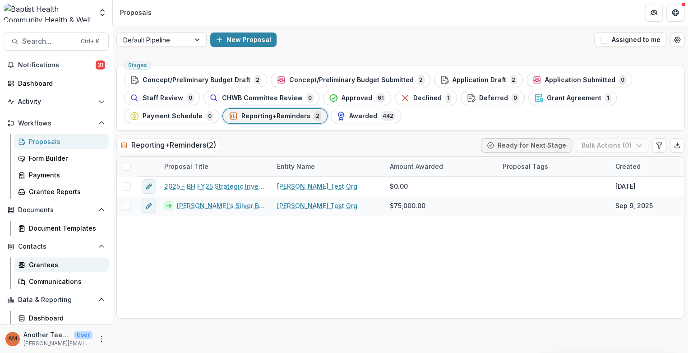
click at [40, 262] on div "Grantees" at bounding box center [65, 264] width 73 height 9
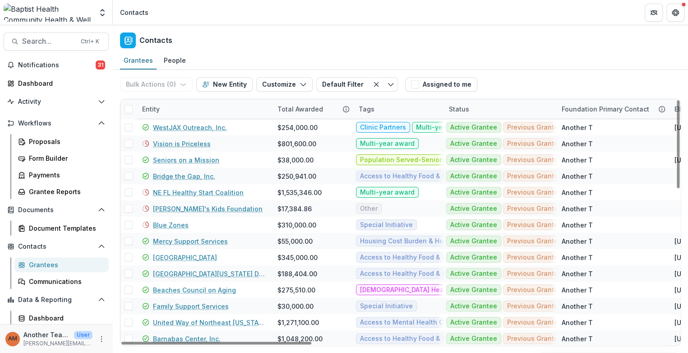
click at [171, 110] on div "Entity" at bounding box center [204, 108] width 135 height 19
click at [215, 33] on div "Contacts" at bounding box center [400, 38] width 575 height 27
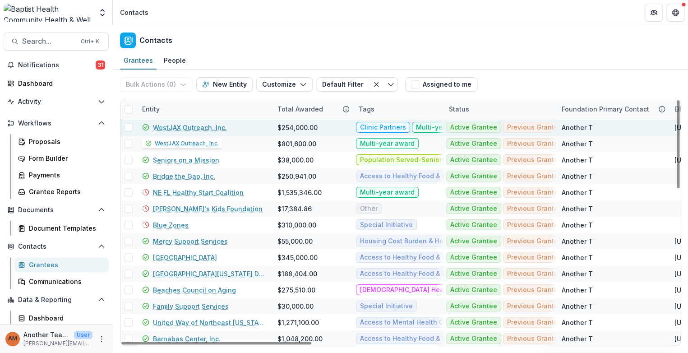
click at [188, 127] on link "WestJAX Outreach, Inc." at bounding box center [190, 127] width 74 height 9
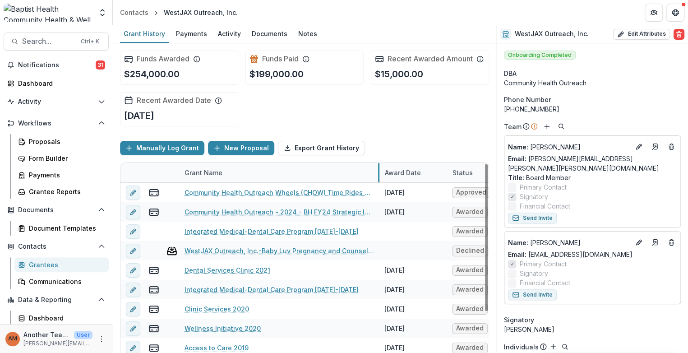
drag, startPoint x: 290, startPoint y: 169, endPoint x: 378, endPoint y: 174, distance: 87.7
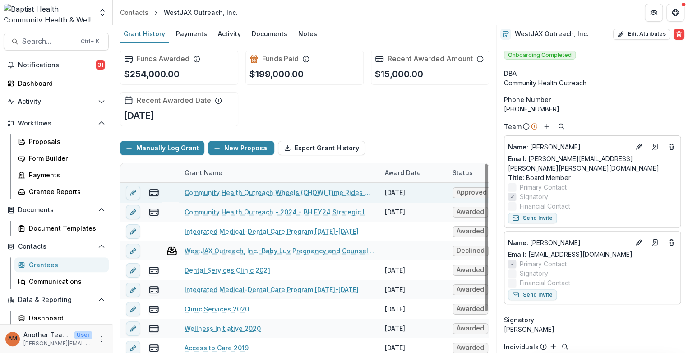
click at [278, 188] on link "Community Health Outreach Wheels (CHOW) Time Rides & Family Food Access" at bounding box center [280, 192] width 190 height 9
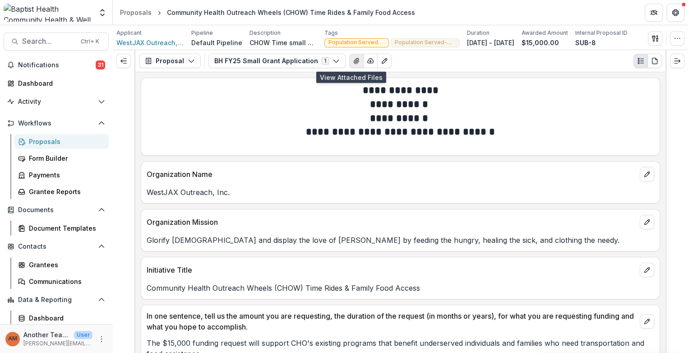
click at [353, 59] on icon "View Attached Files" at bounding box center [356, 60] width 7 height 7
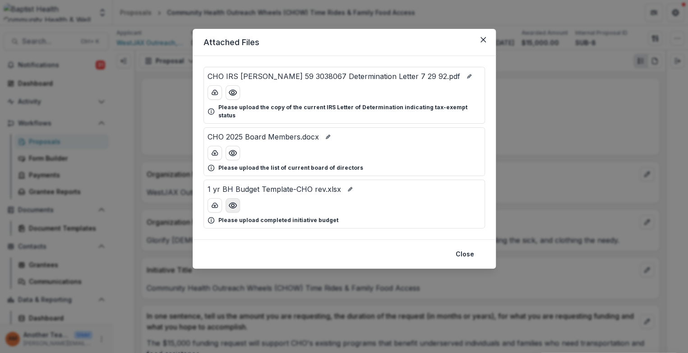
click at [231, 201] on icon "Preview 1 yr BH Budget Template-CHO rev.xlsx" at bounding box center [232, 205] width 9 height 9
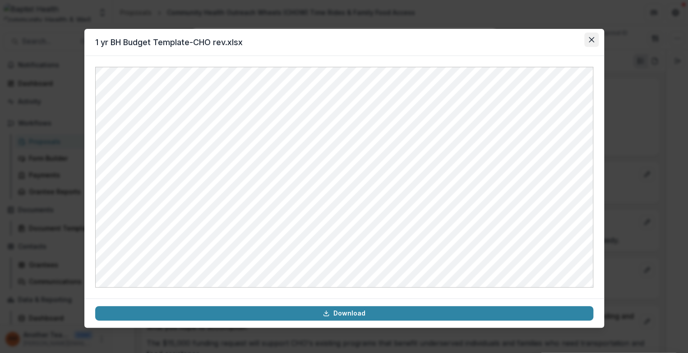
click at [590, 38] on icon "Close" at bounding box center [590, 39] width 5 height 5
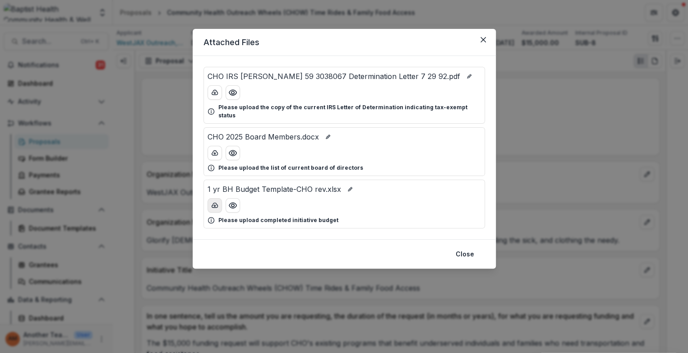
click at [212, 202] on icon "download-button" at bounding box center [214, 205] width 7 height 7
